Goal: Information Seeking & Learning: Learn about a topic

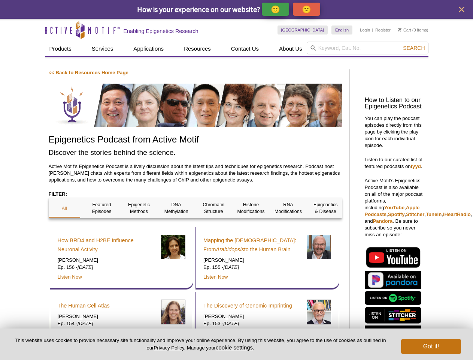
click at [276, 9] on p "🙂" at bounding box center [275, 8] width 9 height 9
click at [308, 9] on span "Give Feedback" at bounding box center [305, 9] width 45 height 9
click at [462, 9] on icon "close" at bounding box center [462, 10] width 6 height 6
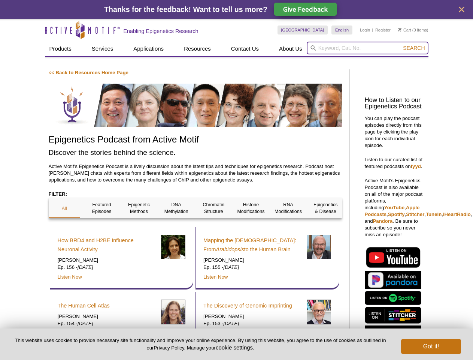
click at [368, 48] on input "search" at bounding box center [368, 48] width 122 height 13
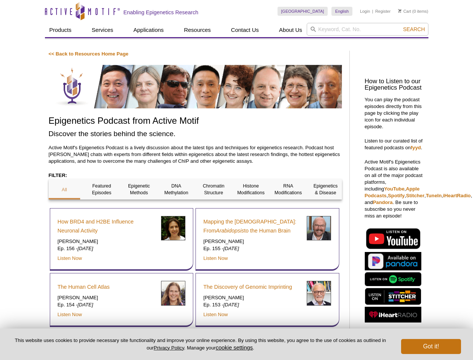
click at [64, 208] on div "How BRD4 and H2BE Influence Neuronal Activity [PERSON_NAME] Ep. 156 - [DATE] Li…" at bounding box center [122, 239] width 144 height 63
click at [102, 208] on div "How BRD4 and H2BE Influence Neuronal Activity [PERSON_NAME] Ep. 156 - [DATE] Li…" at bounding box center [122, 239] width 144 height 63
click at [139, 208] on div "How BRD4 and H2BE Influence Neuronal Activity [PERSON_NAME] Ep. 156 - [DATE] Li…" at bounding box center [122, 239] width 144 height 63
click at [176, 208] on div "How BRD4 and H2BE Influence Neuronal Activity [PERSON_NAME] Ep. 156 - [DATE] Li…" at bounding box center [122, 239] width 144 height 63
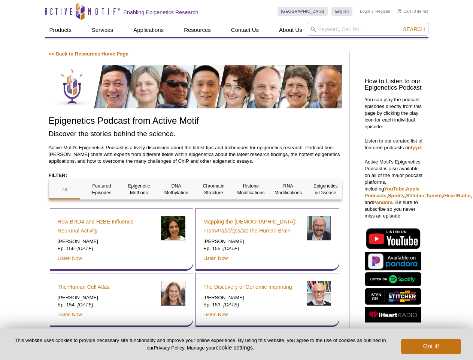
click at [214, 208] on div "Mapping the [DEMOGRAPHIC_DATA]: From Arabidopsis to the Human Brain [PERSON_NAM…" at bounding box center [268, 239] width 144 height 63
click at [414, 29] on span "Search" at bounding box center [414, 29] width 22 height 6
